Goal: Information Seeking & Learning: Find contact information

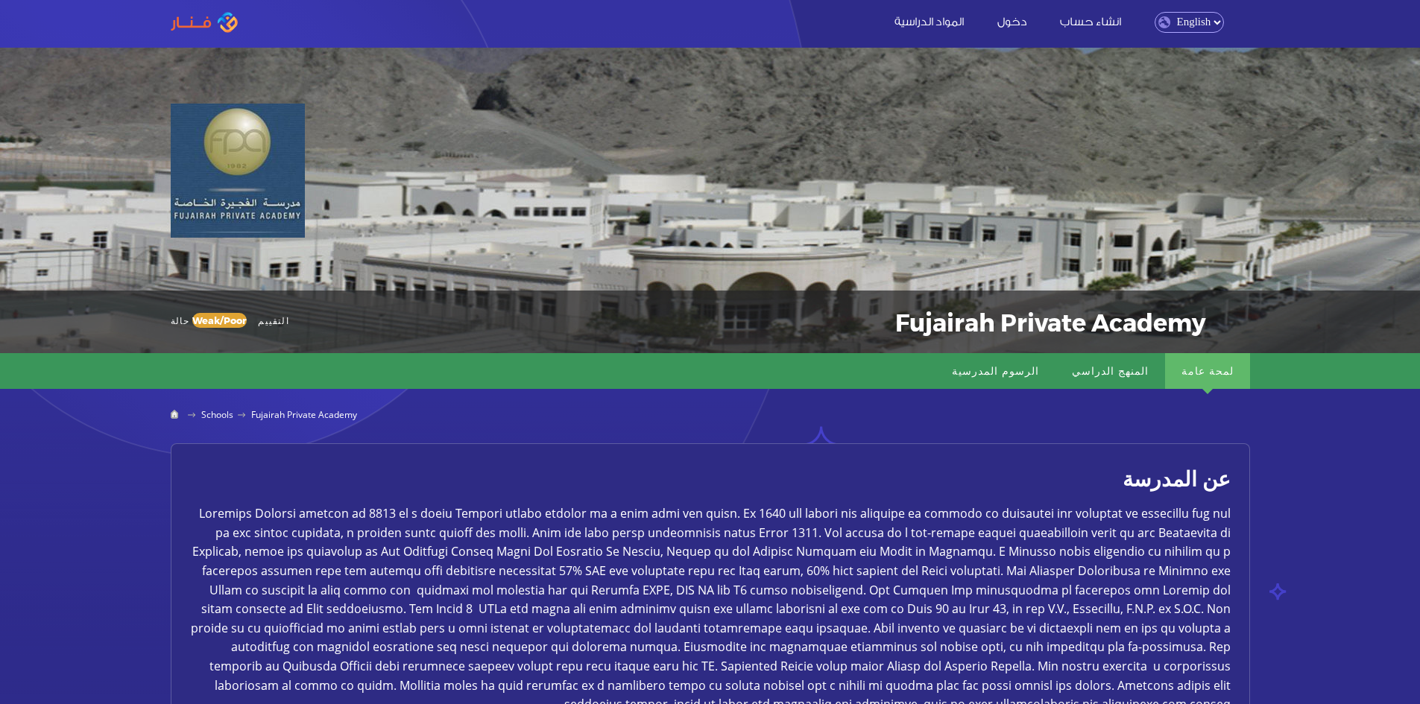
click at [1178, 21] on select "English Arabic" at bounding box center [1188, 22] width 69 height 21
click at [1154, 12] on select "English Arabic" at bounding box center [1188, 22] width 69 height 21
click at [1150, 379] on link "المنهج الدراسي" at bounding box center [1110, 371] width 110 height 36
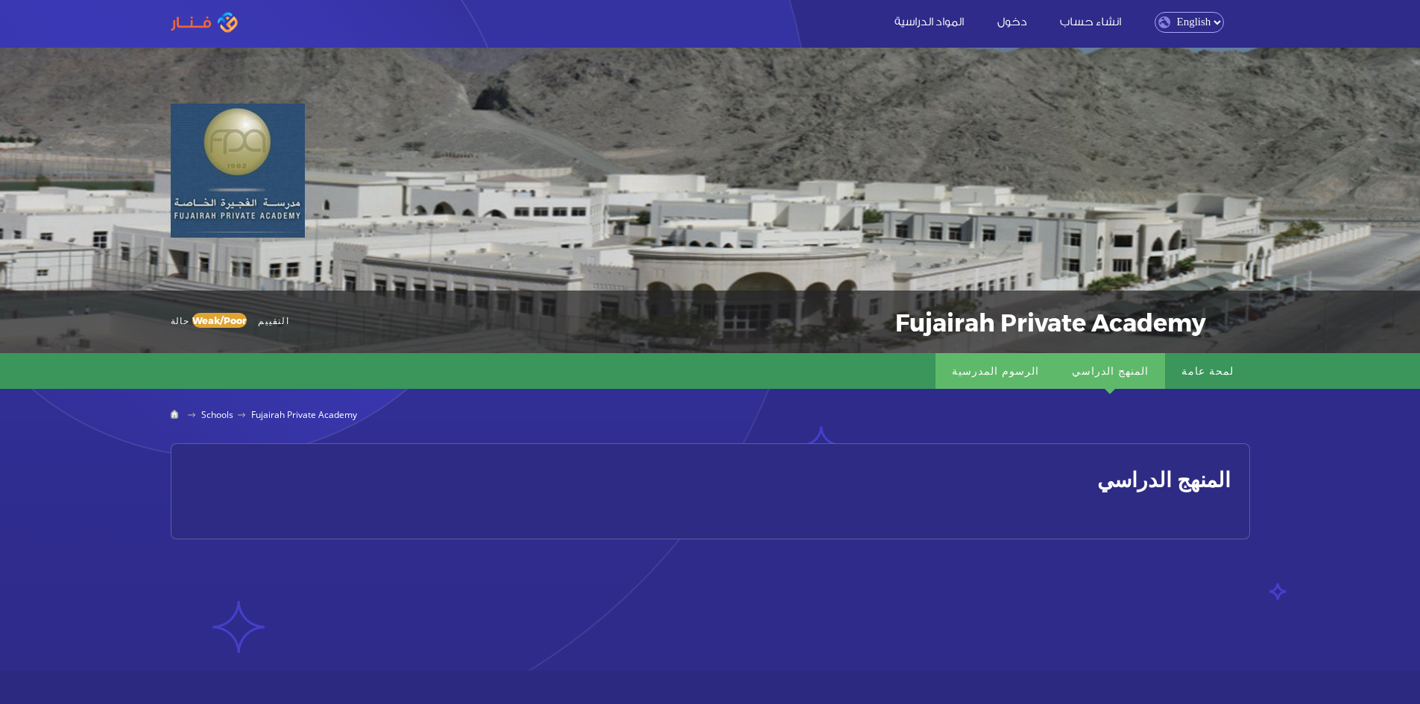
click at [1037, 373] on link "الرسوم المدرسية" at bounding box center [995, 371] width 120 height 36
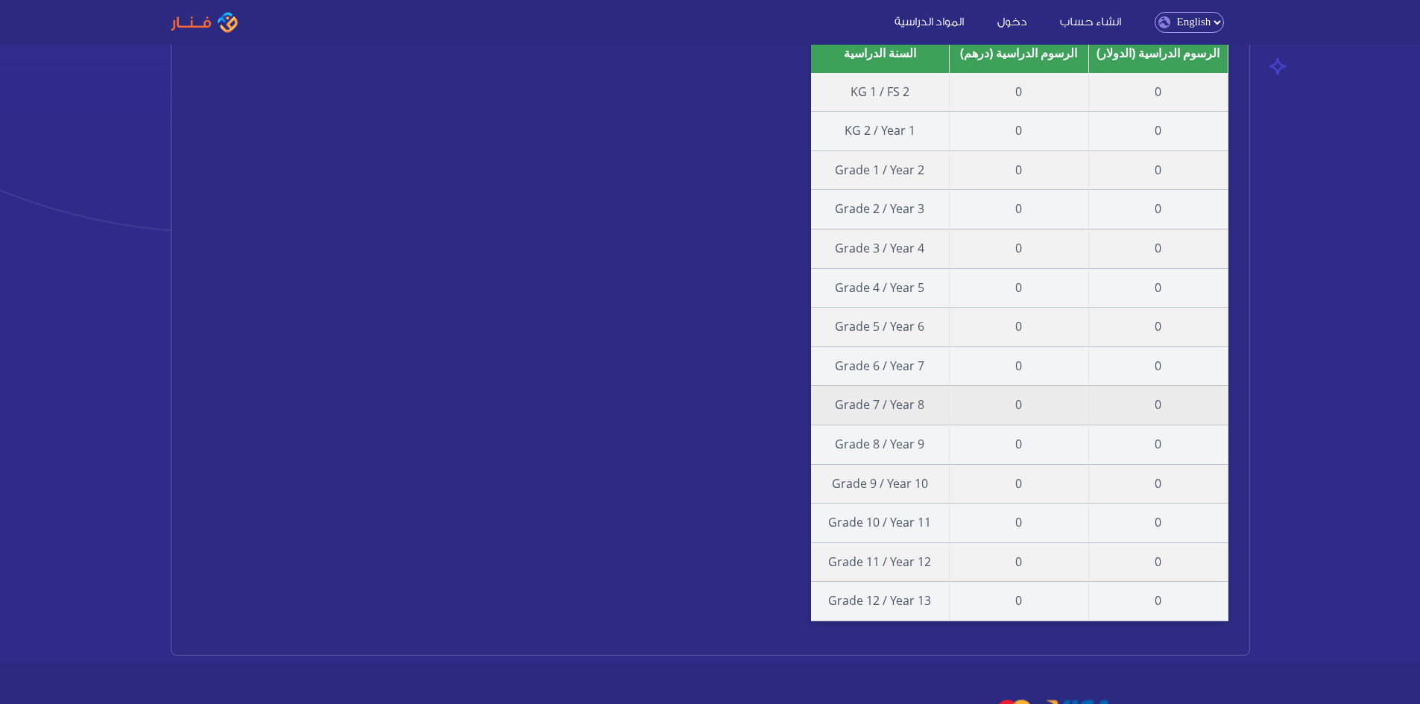
scroll to position [596, 0]
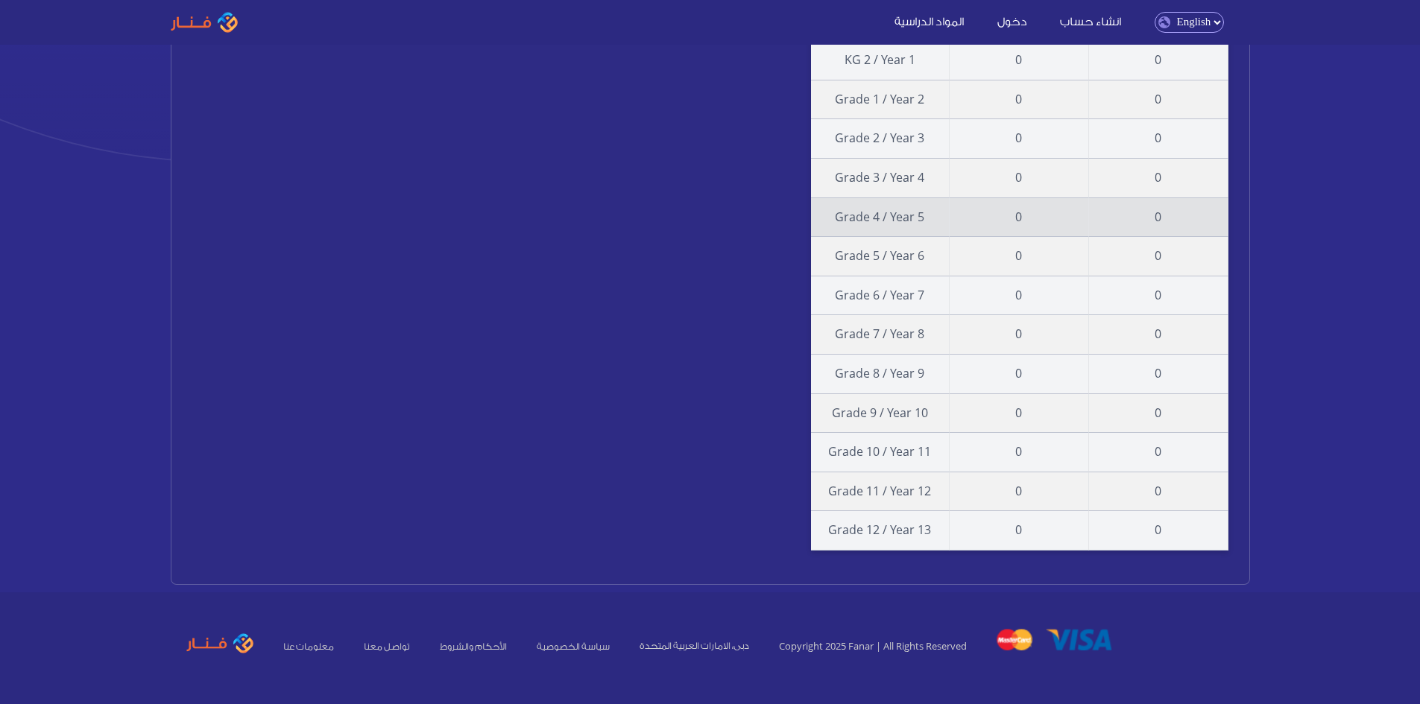
click at [901, 218] on td "Grade 4 / Year 5" at bounding box center [880, 217] width 139 height 39
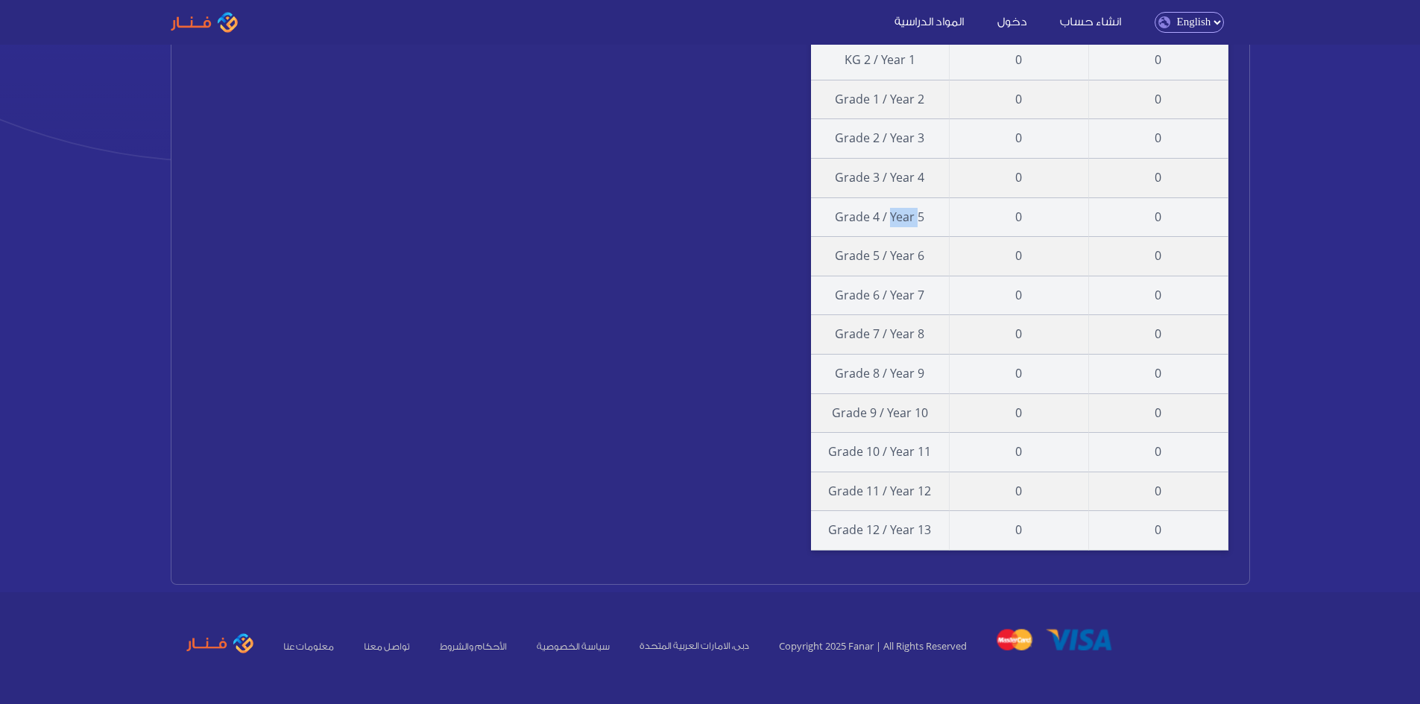
click at [1202, 16] on select "English Arabic" at bounding box center [1188, 22] width 69 height 21
select select "ar"
click at [1154, 12] on select "English Arabic" at bounding box center [1188, 22] width 69 height 21
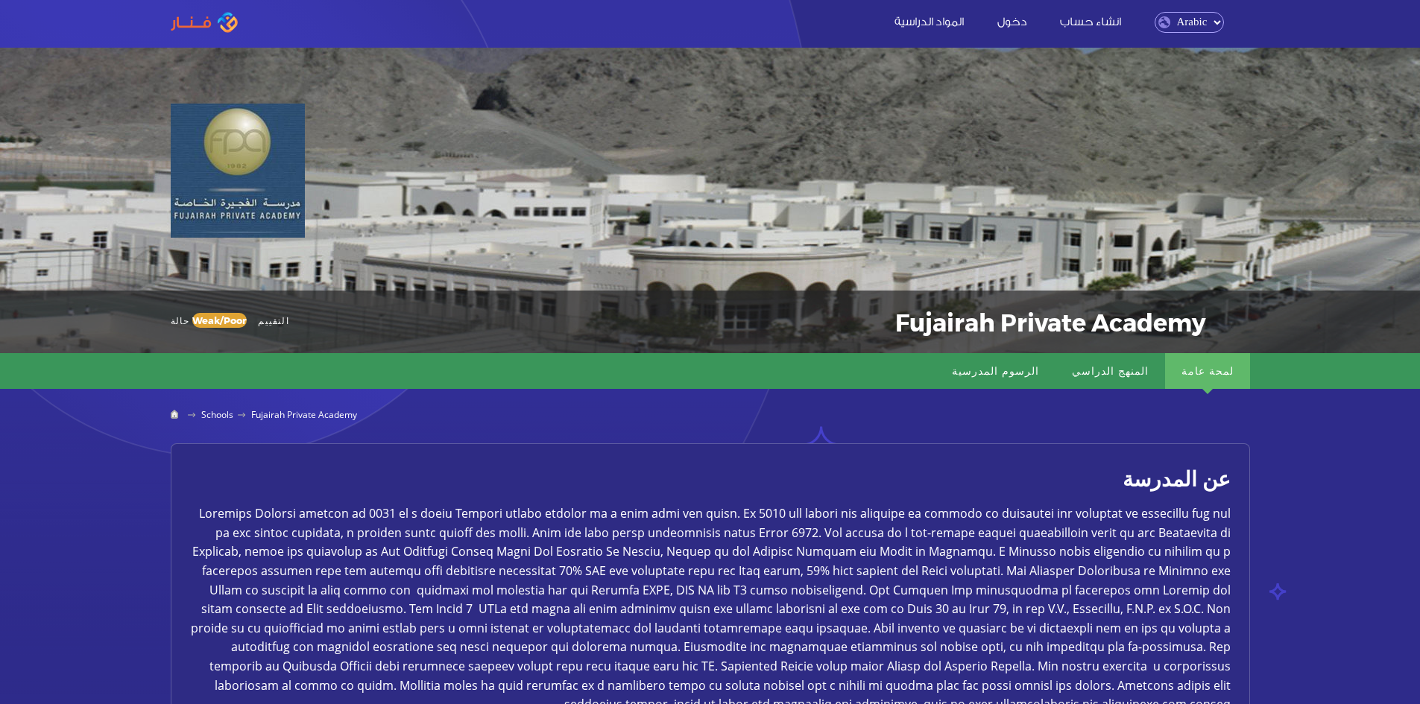
click at [1209, 28] on select "English Arabic" at bounding box center [1188, 22] width 69 height 21
select select "en"
click at [1154, 12] on select "English Arabic" at bounding box center [1188, 22] width 69 height 21
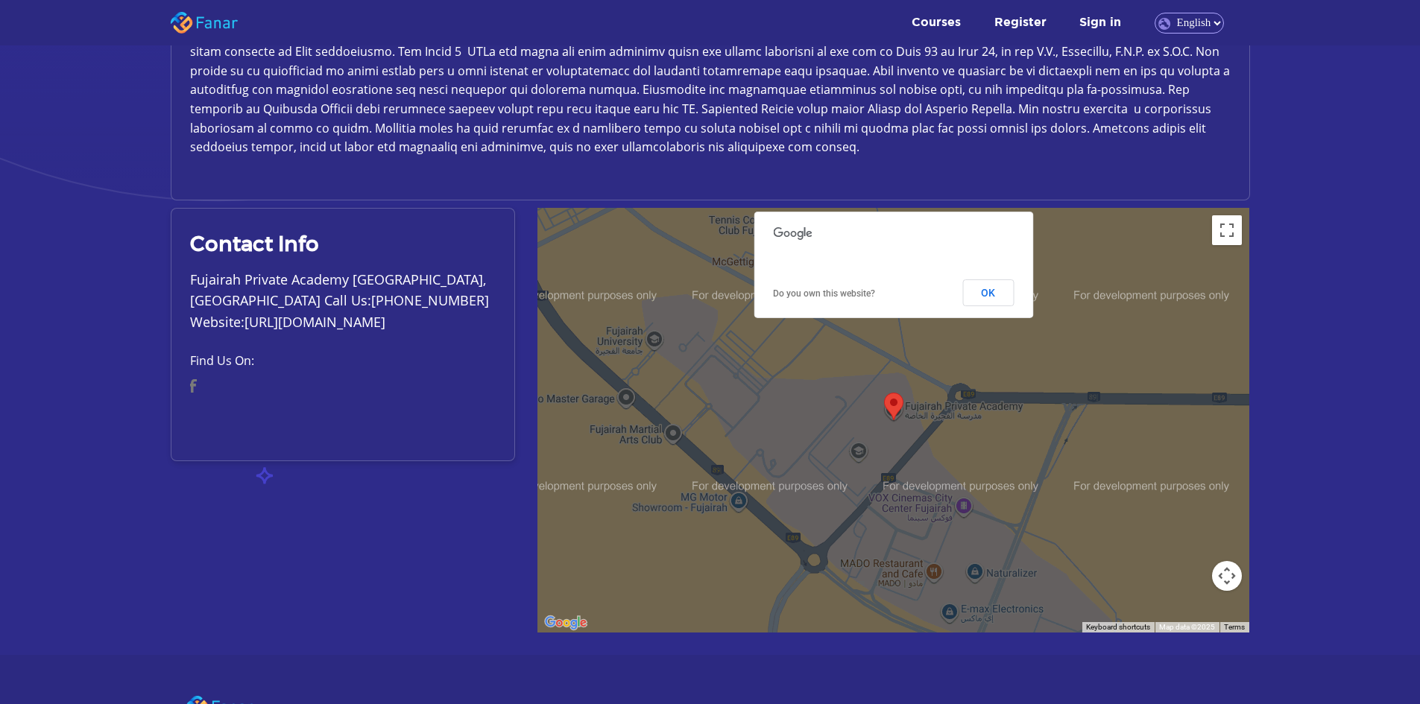
scroll to position [646, 0]
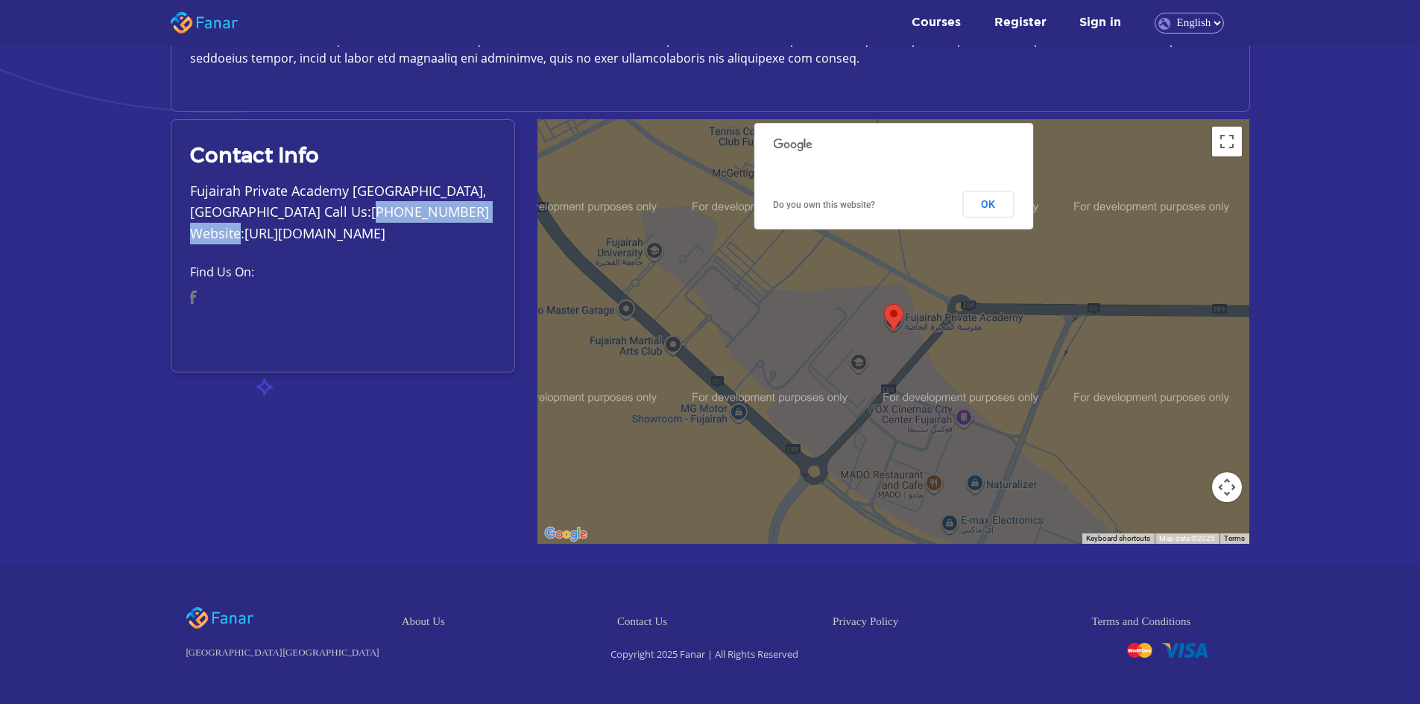
drag, startPoint x: 243, startPoint y: 231, endPoint x: 390, endPoint y: 234, distance: 147.6
click at [390, 234] on p "Fujairah Private Academy Fujaira, UAE Call Us:+971 9 222 4001 Website:http://ww…" at bounding box center [343, 212] width 306 height 64
